Goal: Task Accomplishment & Management: Use online tool/utility

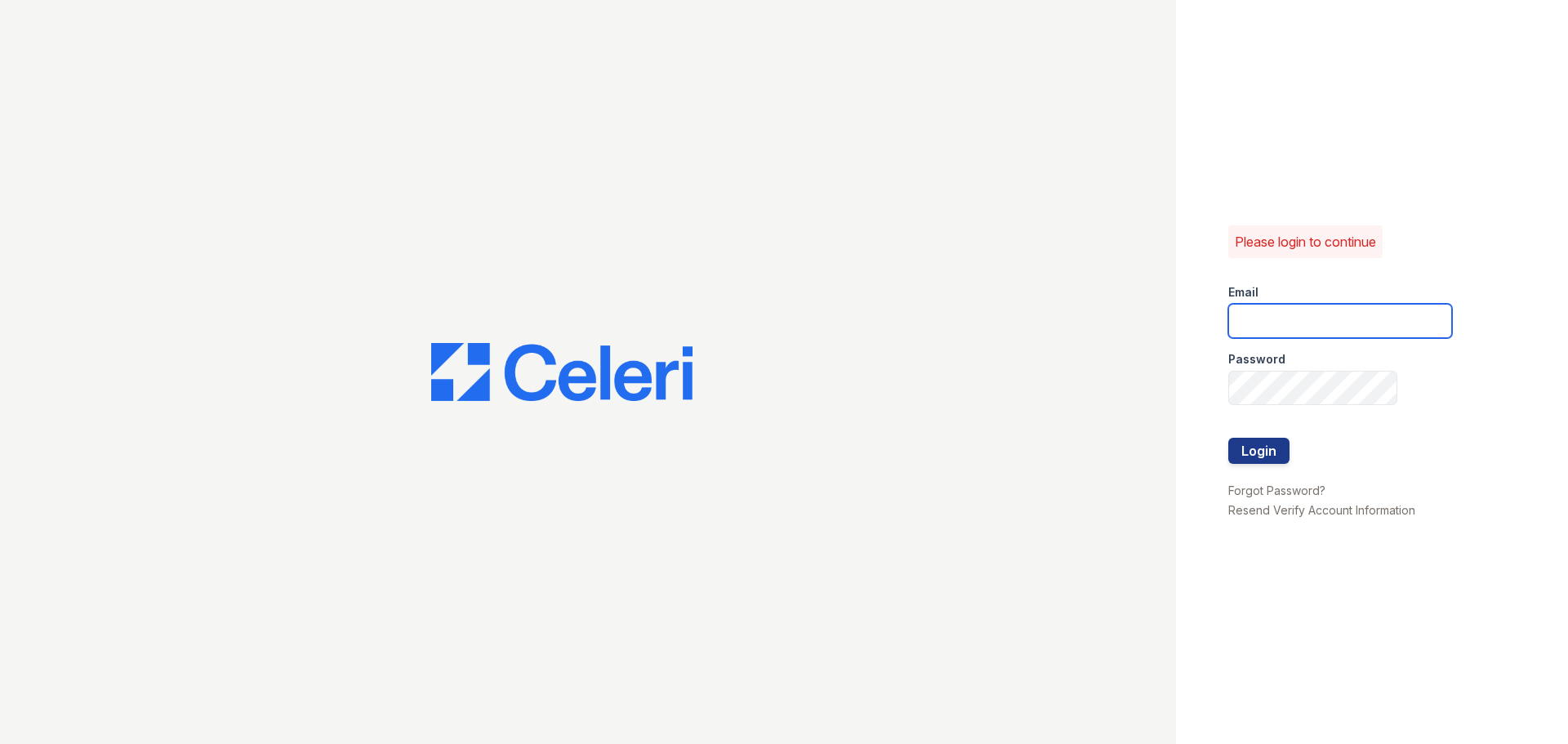
type input "[EMAIL_ADDRESS][DOMAIN_NAME]"
drag, startPoint x: 1288, startPoint y: 431, endPoint x: 1277, endPoint y: 436, distance: 12.1
click at [1284, 432] on div at bounding box center [1340, 421] width 224 height 32
click at [1266, 449] on button "Login" at bounding box center [1259, 450] width 62 height 26
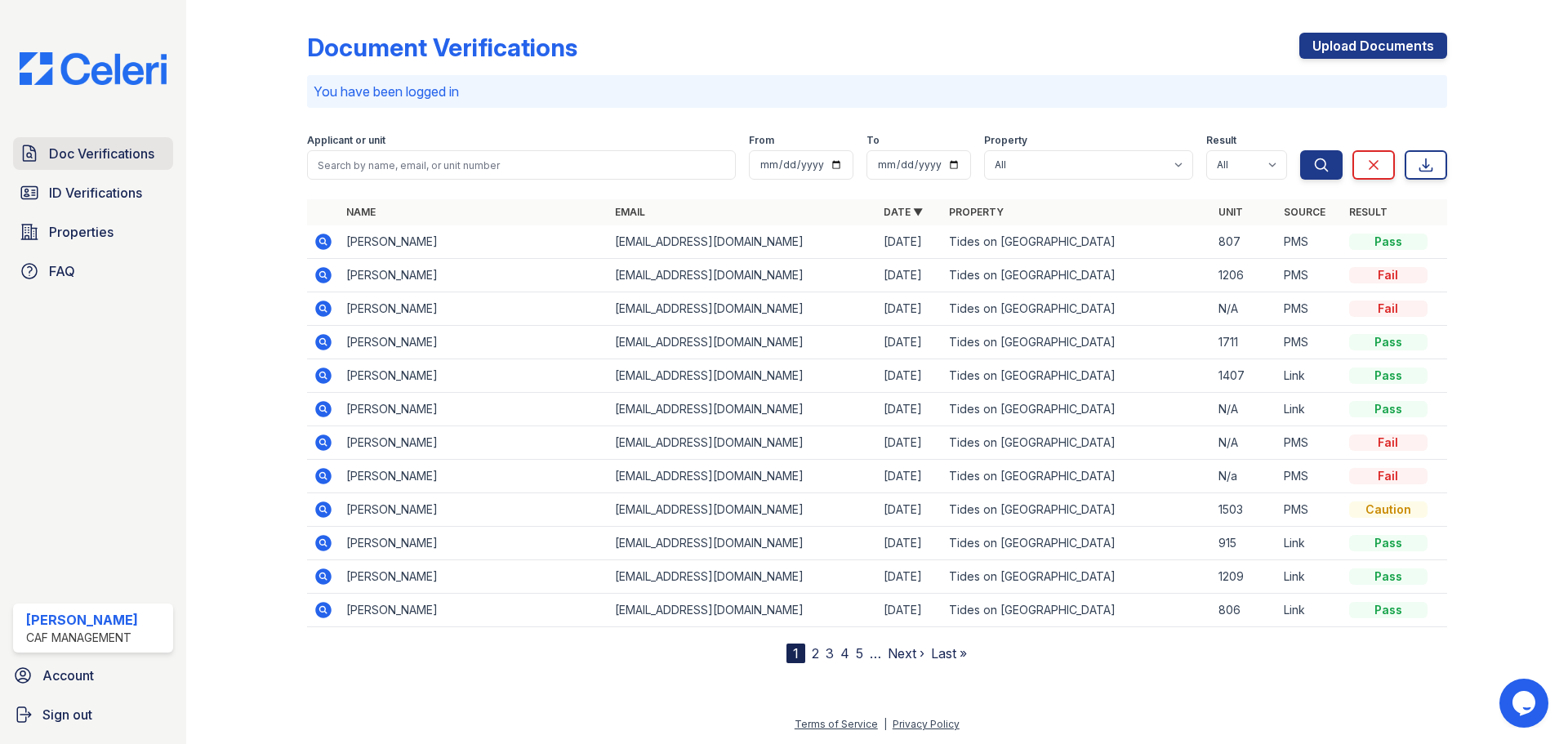
click at [73, 139] on link "Doc Verifications" at bounding box center [92, 154] width 160 height 32
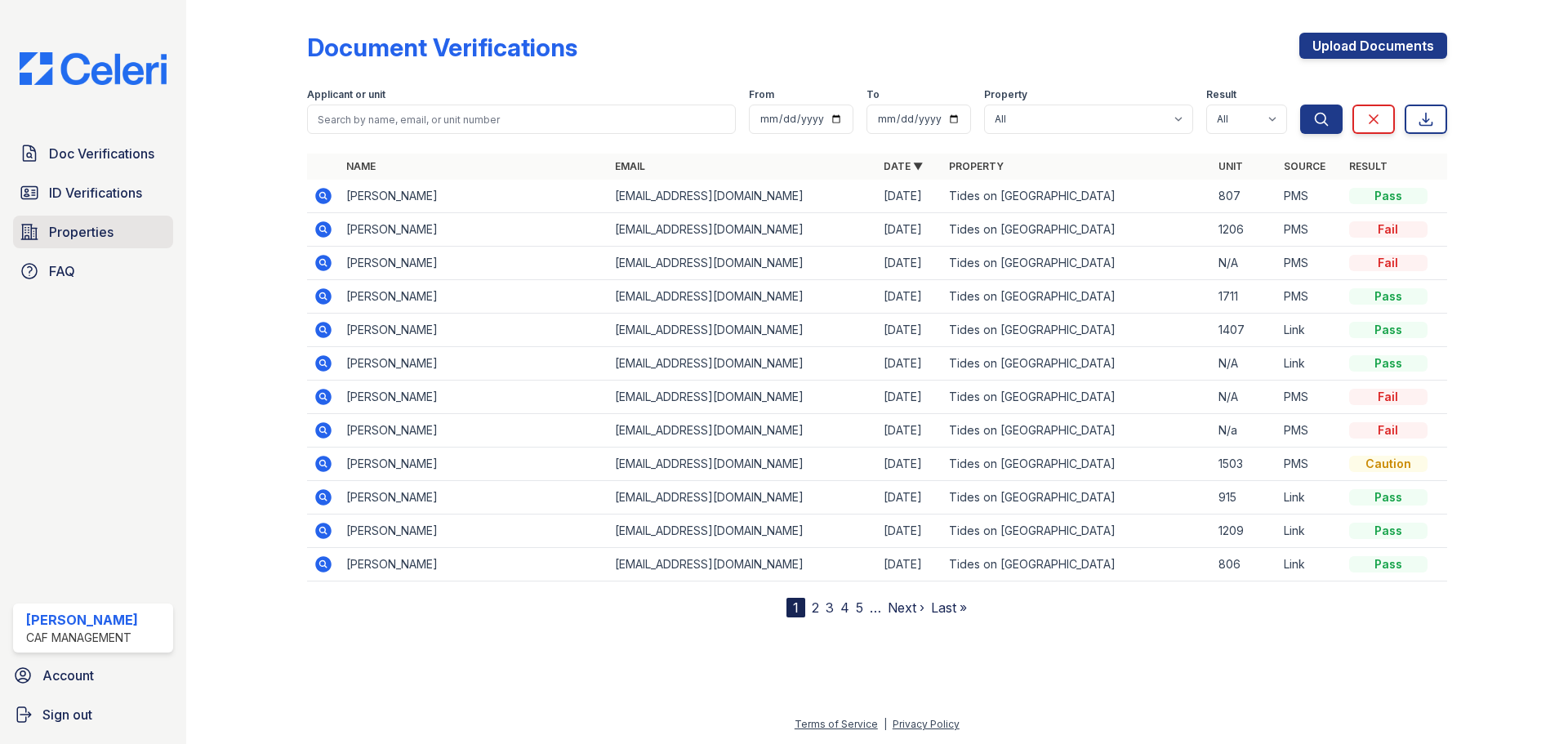
click at [120, 227] on link "Properties" at bounding box center [92, 231] width 160 height 32
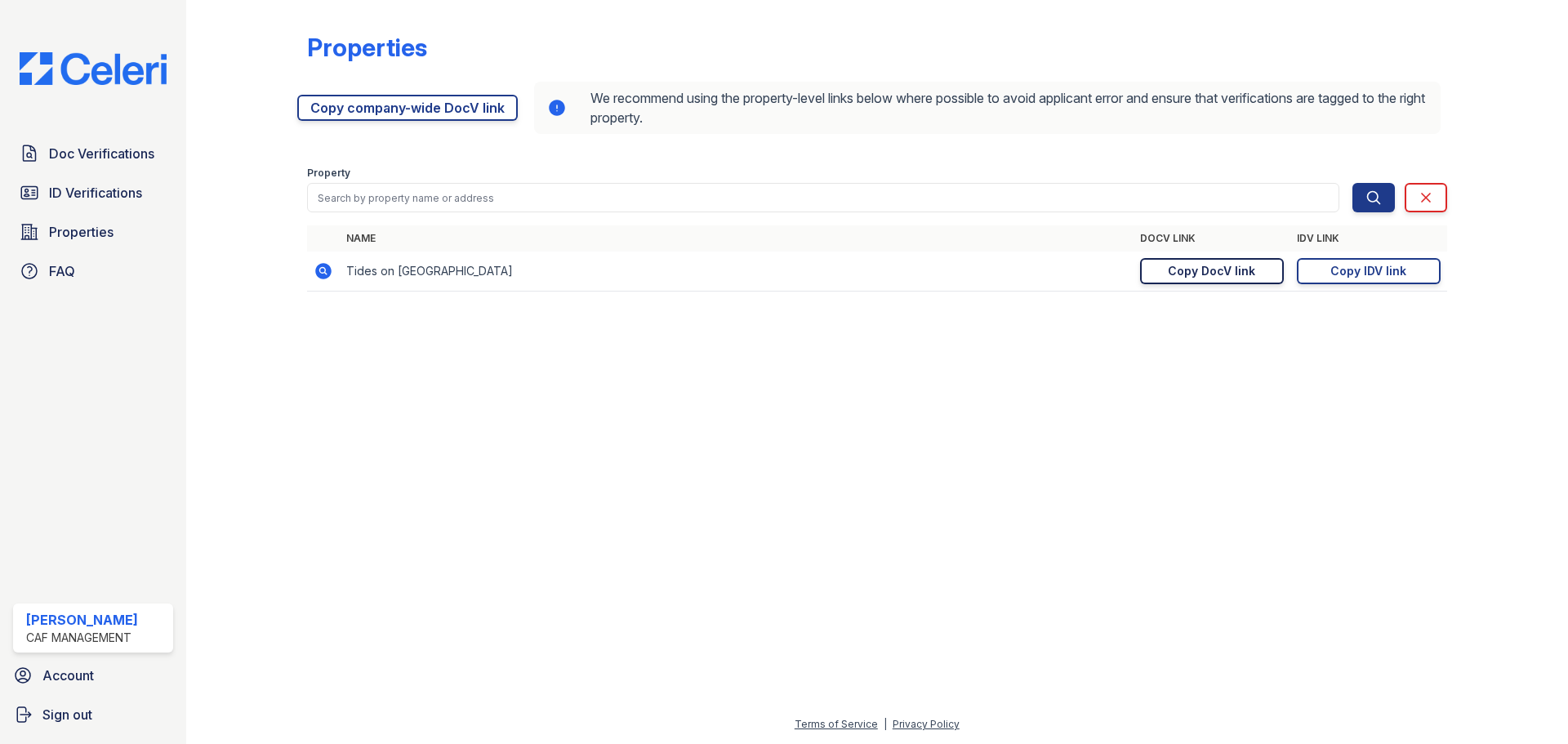
click at [1222, 266] on div "Copy DocV link" at bounding box center [1211, 271] width 87 height 16
click at [1364, 278] on div "Copy IDV link" at bounding box center [1368, 271] width 76 height 16
